Goal: Task Accomplishment & Management: Use online tool/utility

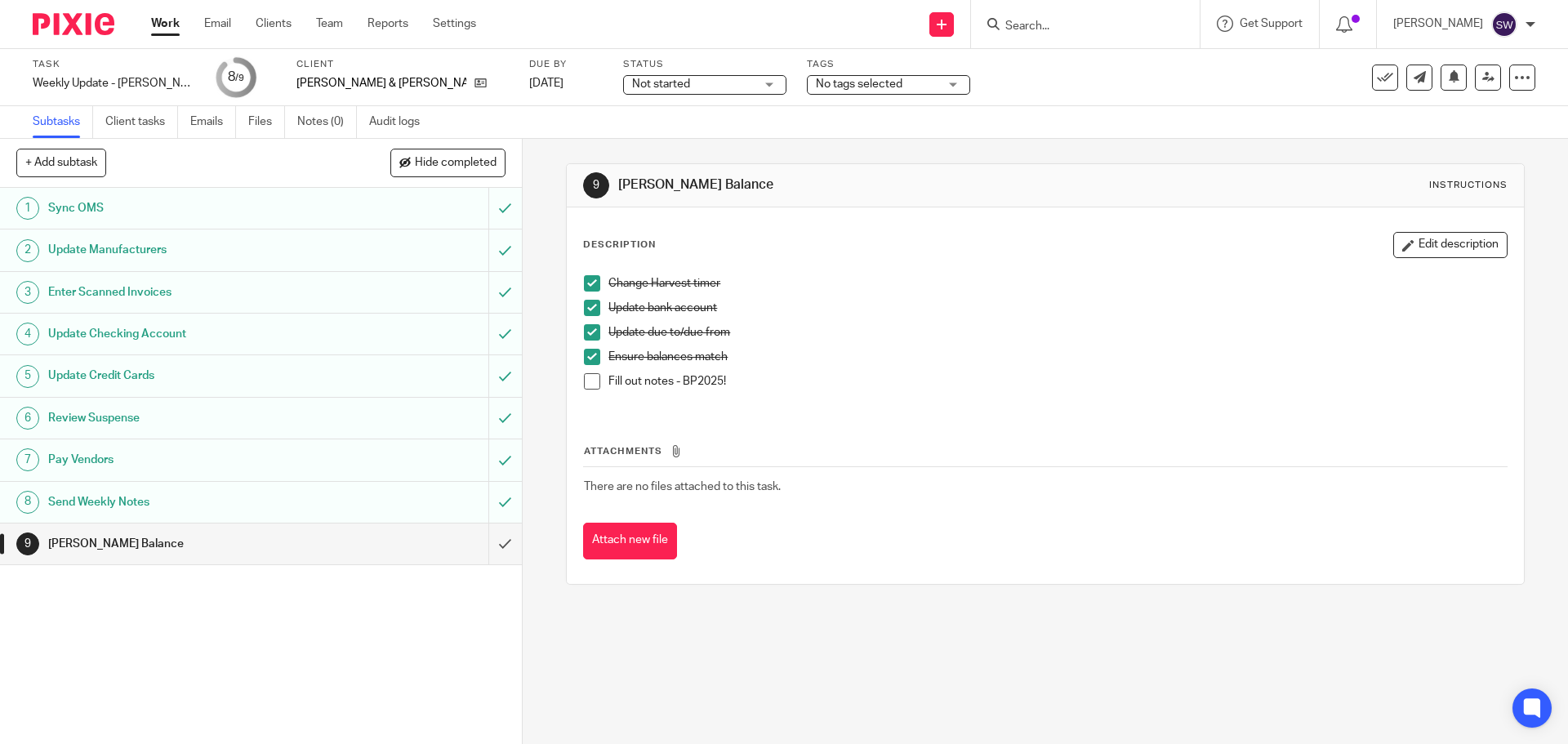
click at [698, 374] on p "Fill out notes - BP2025!" at bounding box center [1057, 381] width 897 height 16
copy p "BP2025"
click at [764, 364] on p "Ensure balances match" at bounding box center [1057, 356] width 897 height 16
click at [709, 375] on p "Fill out notes - BP2025!" at bounding box center [1057, 381] width 897 height 16
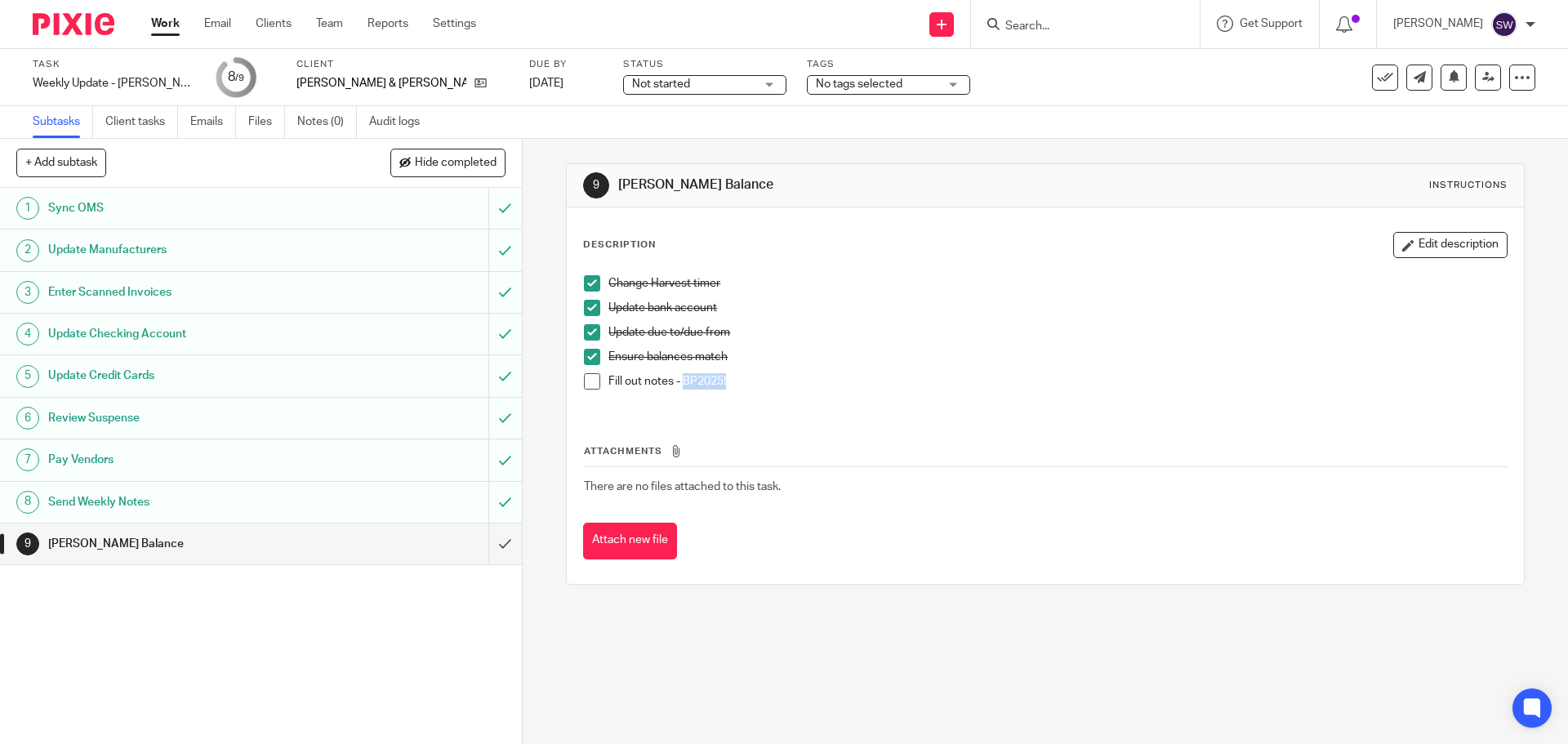
drag, startPoint x: 681, startPoint y: 376, endPoint x: 776, endPoint y: 381, distance: 95.1
click at [776, 381] on p "Fill out notes - BP2025!" at bounding box center [1057, 381] width 897 height 16
copy p "BP2025!"
drag, startPoint x: 1186, startPoint y: 461, endPoint x: 997, endPoint y: 587, distance: 227.1
click at [1186, 461] on th "Attachments" at bounding box center [1045, 455] width 924 height 23
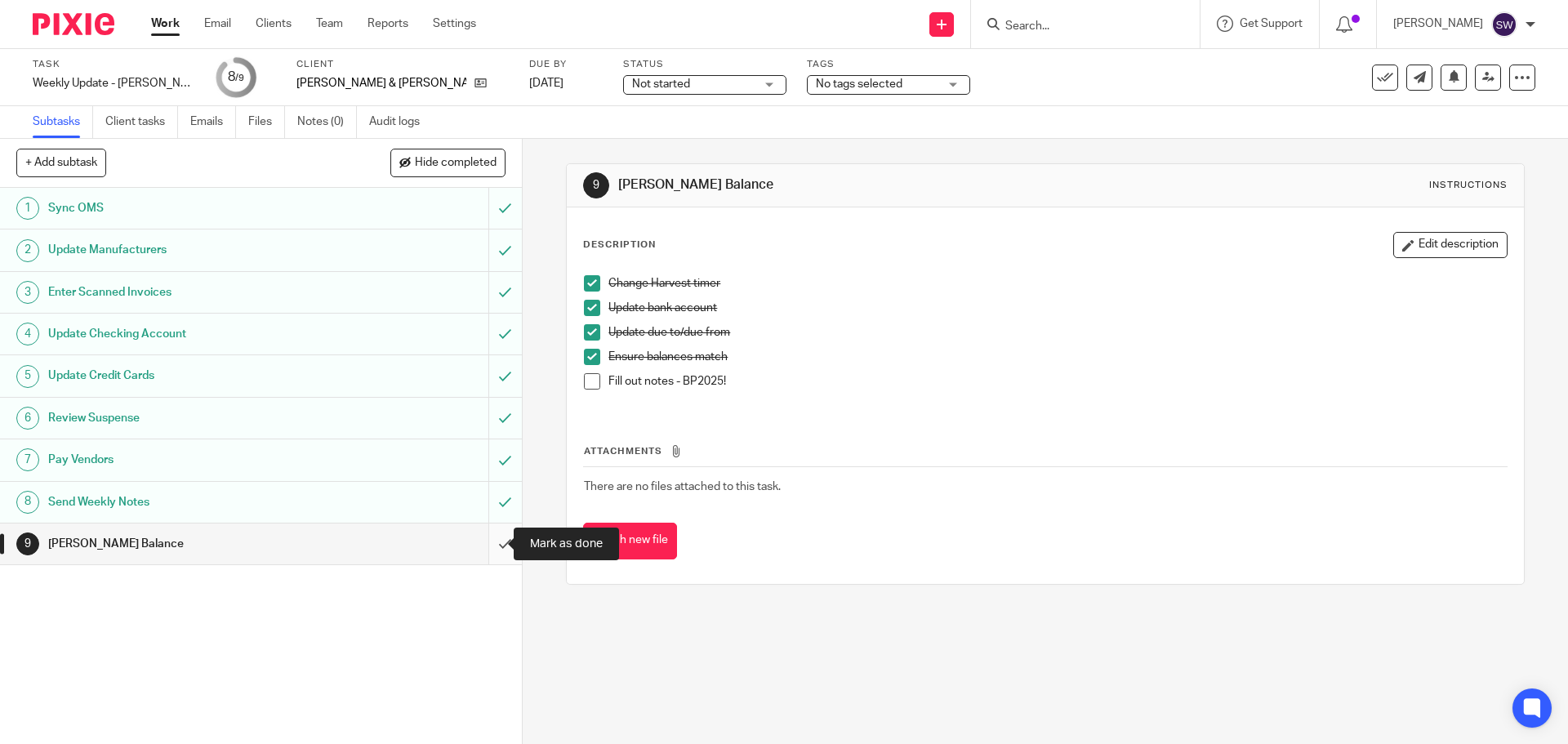
click at [489, 550] on input "submit" at bounding box center [261, 543] width 522 height 40
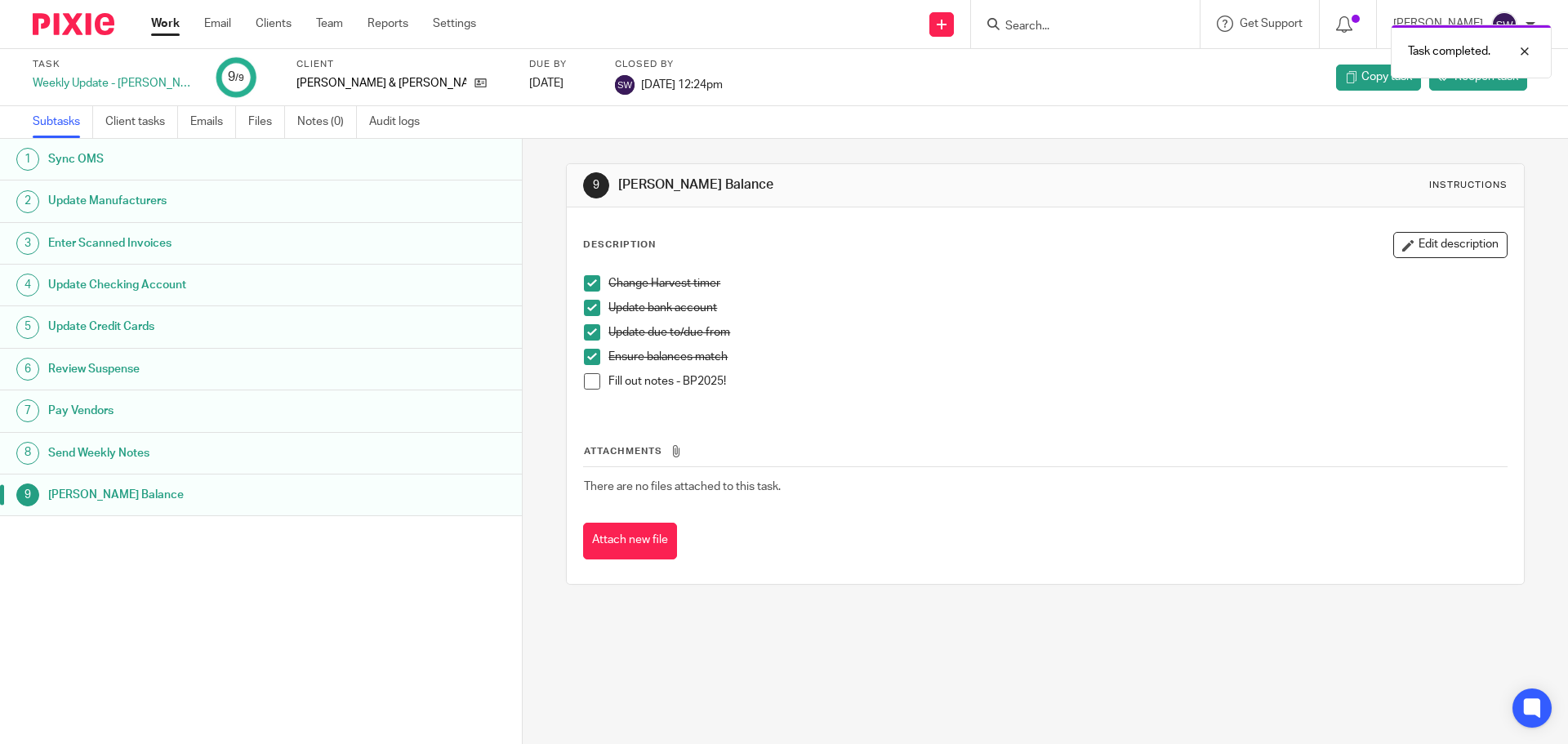
click at [586, 386] on span at bounding box center [592, 381] width 16 height 16
click at [173, 20] on link "Work" at bounding box center [166, 23] width 29 height 16
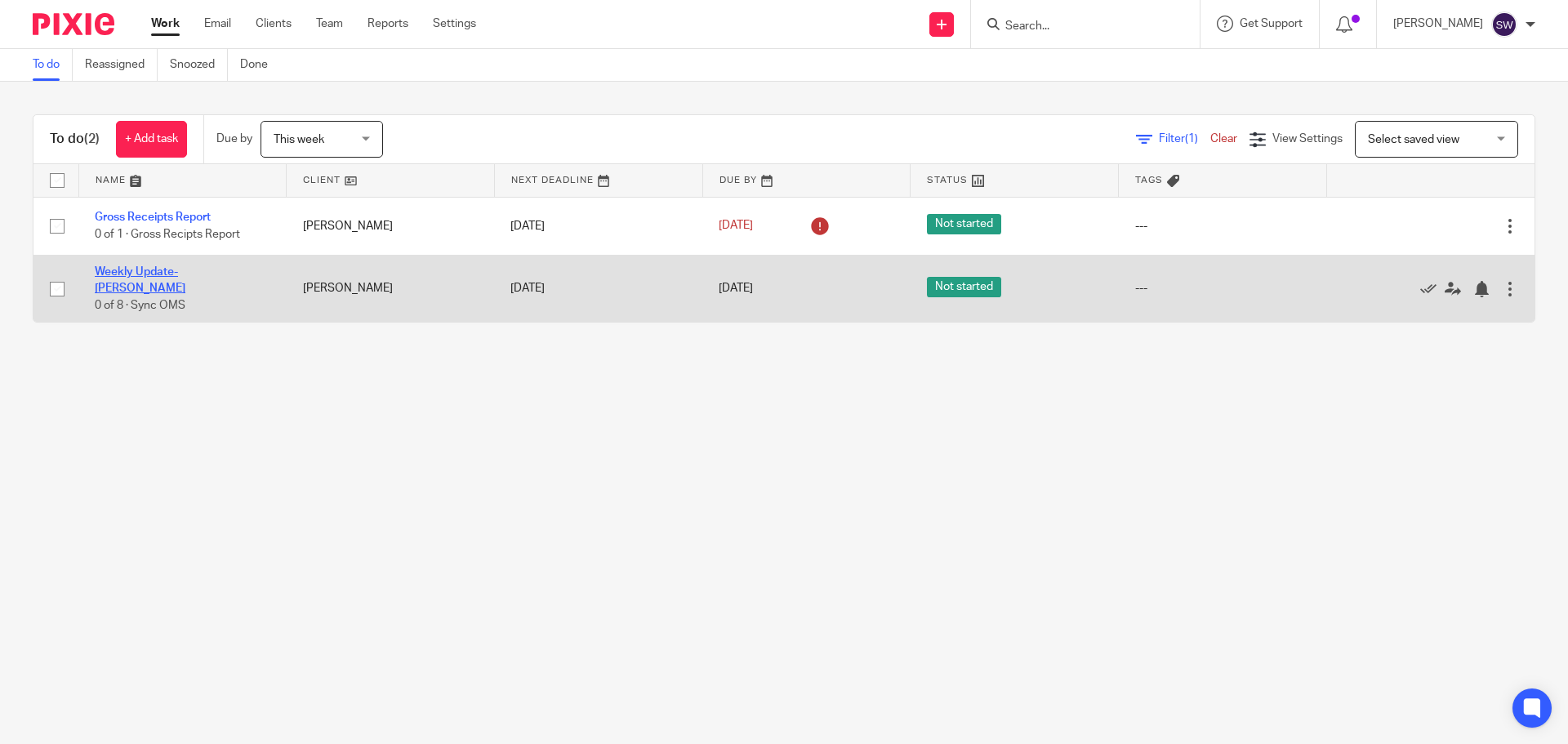
click at [185, 275] on link "Weekly Update- [PERSON_NAME]" at bounding box center [140, 280] width 91 height 28
